Goal: Obtain resource: Download file/media

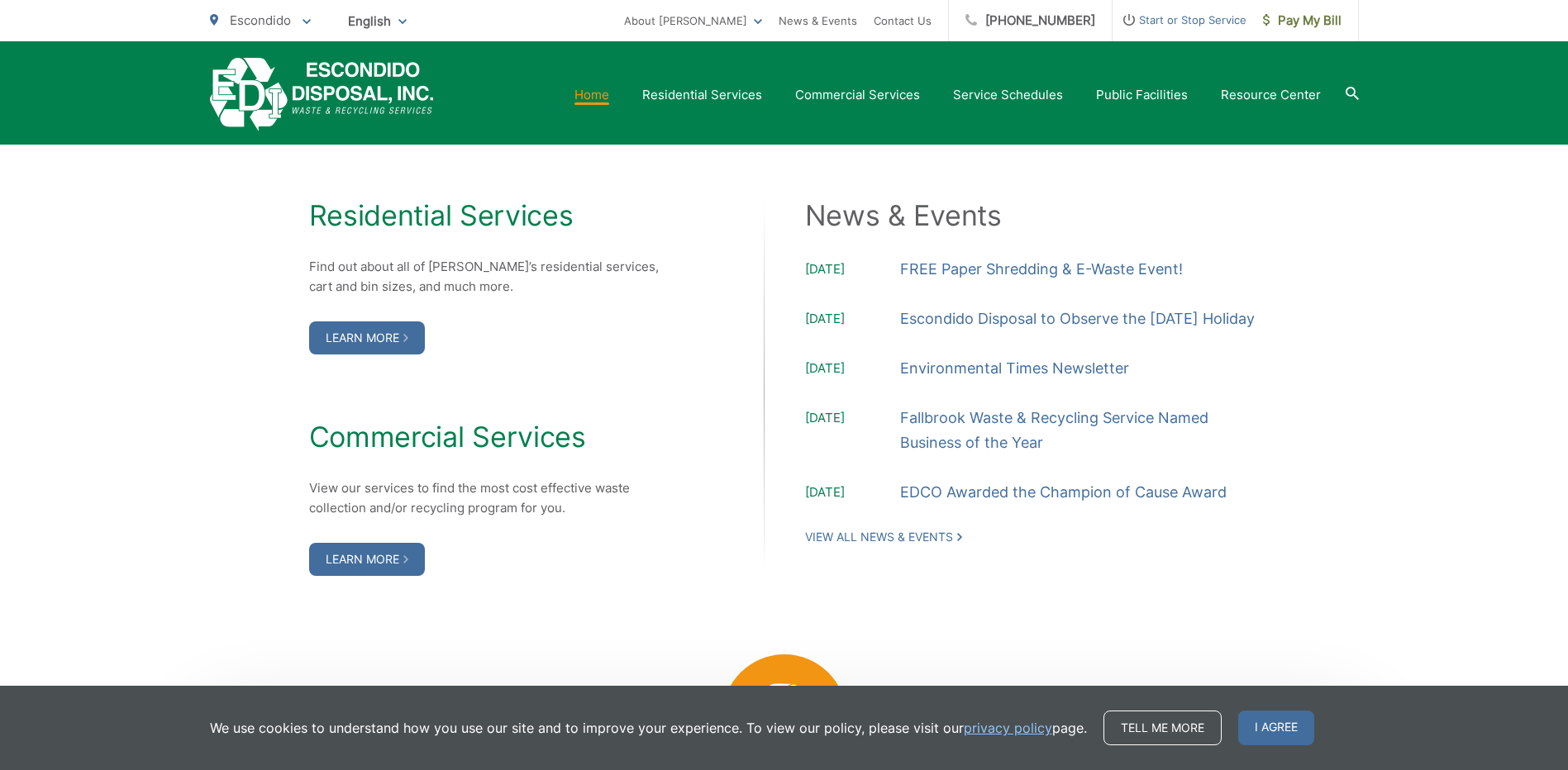
scroll to position [1653, 0]
click at [906, 544] on link "View All News & Events" at bounding box center [884, 536] width 157 height 15
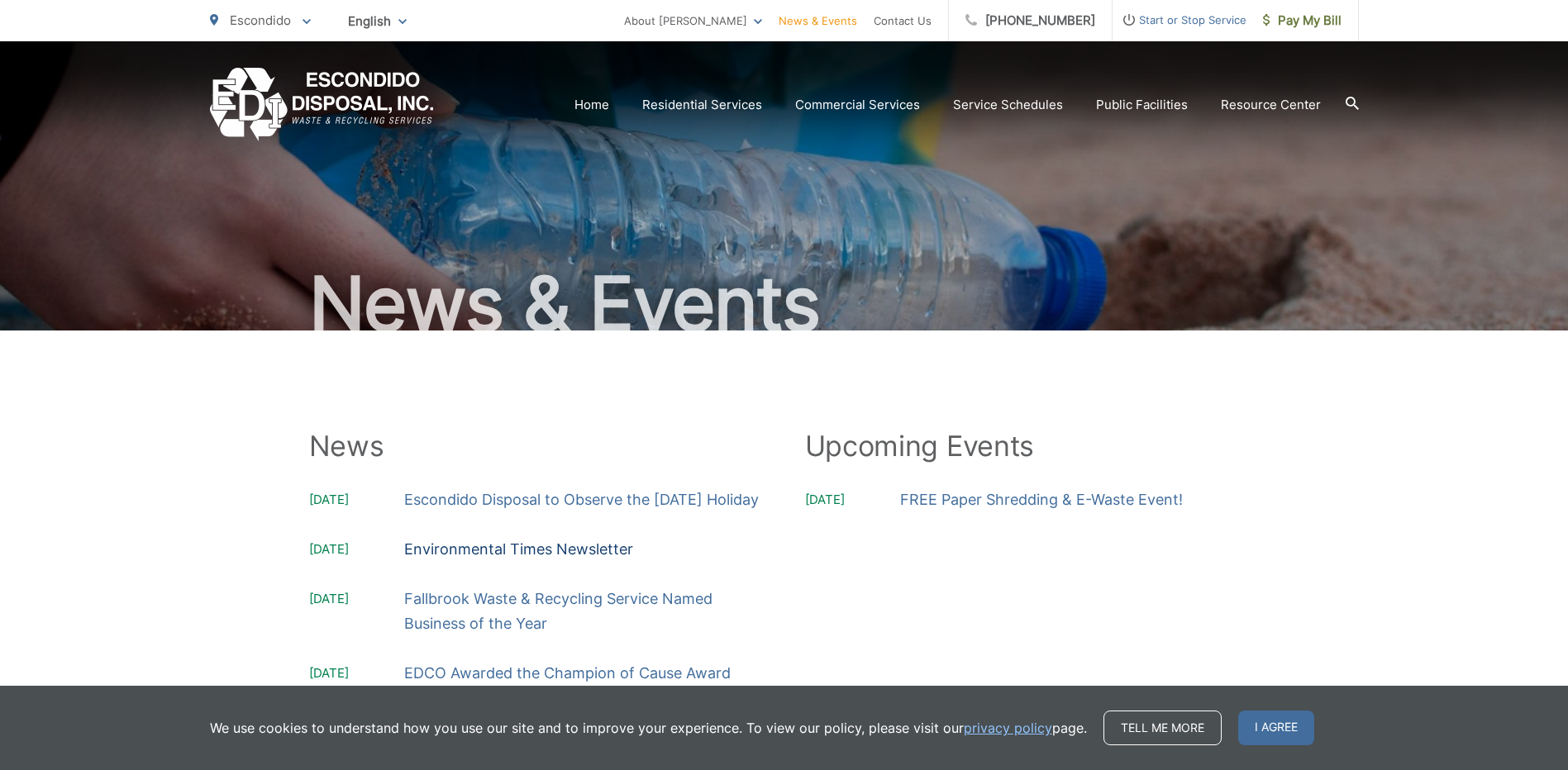
click at [494, 562] on link "Environmental Times Newsletter" at bounding box center [519, 550] width 229 height 25
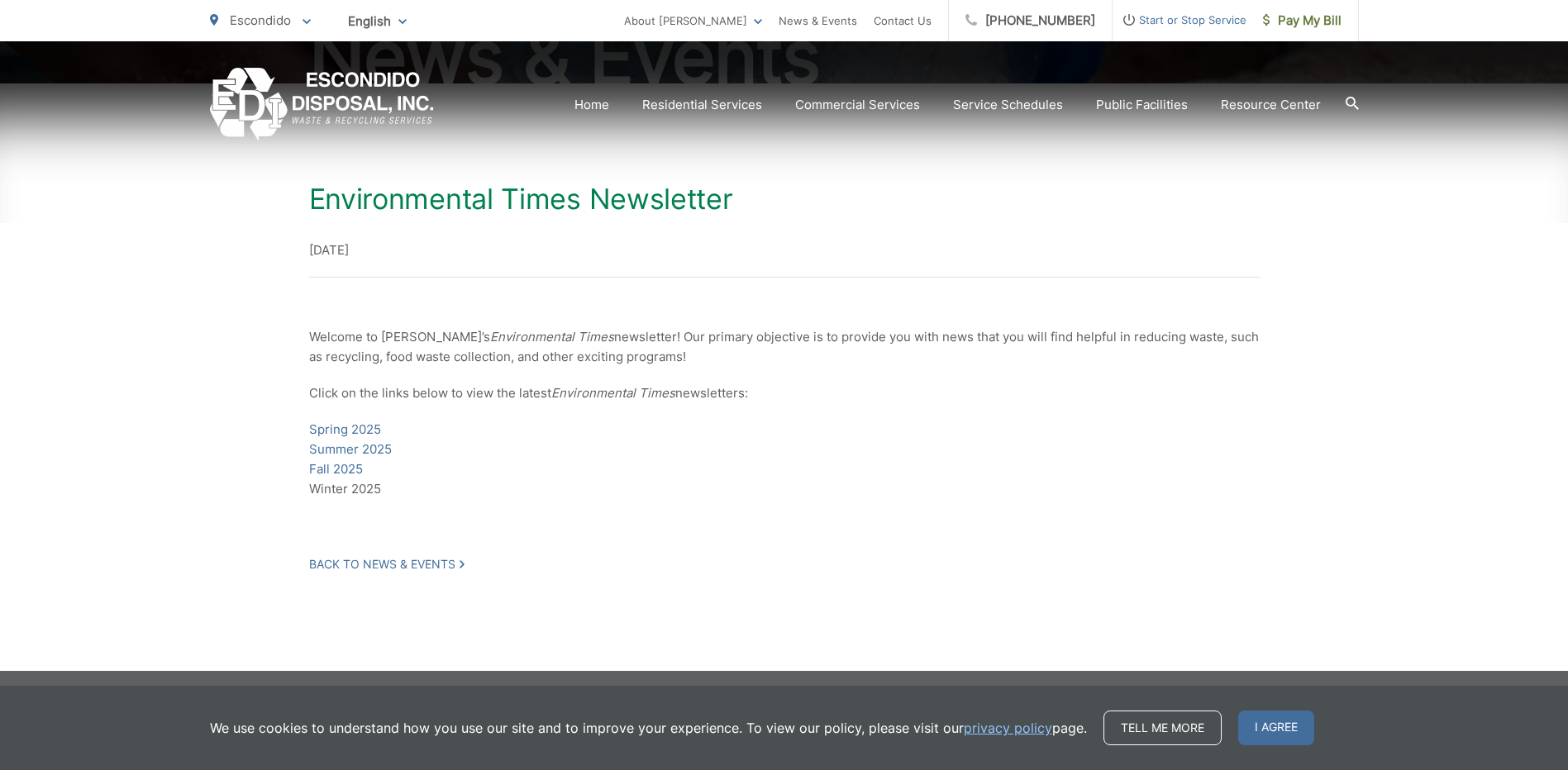
scroll to position [248, 0]
click at [353, 469] on link "Fall 2025" at bounding box center [336, 469] width 53 height 20
